Goal: Information Seeking & Learning: Understand process/instructions

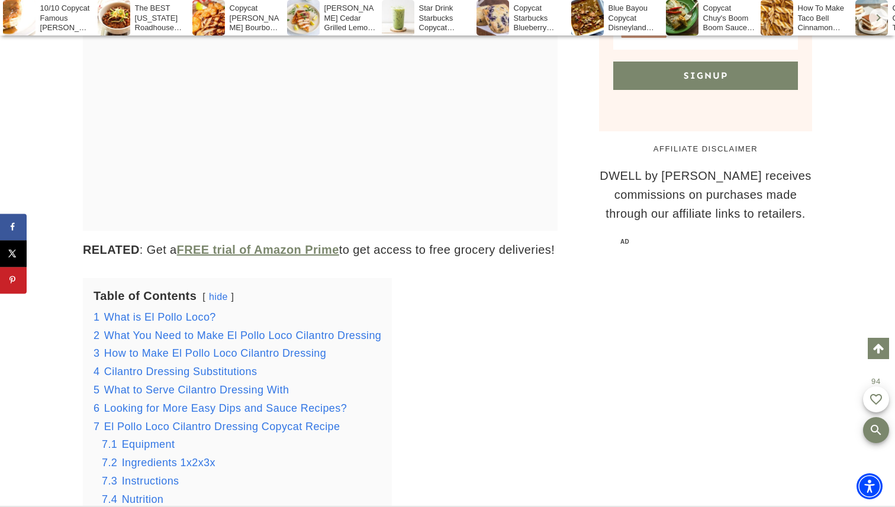
scroll to position [1213, 0]
click at [245, 331] on span "What You Need to Make El Pollo Loco Cilantro Dressing" at bounding box center [242, 337] width 277 height 12
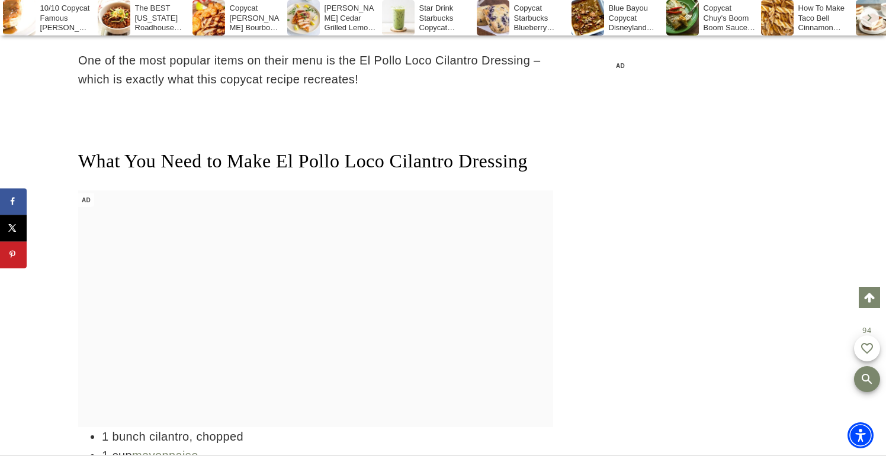
scroll to position [2094, 0]
